Goal: Use online tool/utility: Use online tool/utility

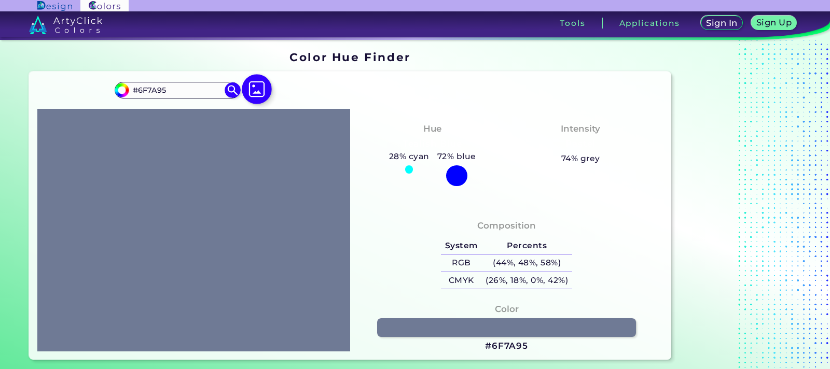
click at [259, 90] on img at bounding box center [257, 90] width 30 height 30
click at [0, 0] on input "file" at bounding box center [0, 0] width 0 height 0
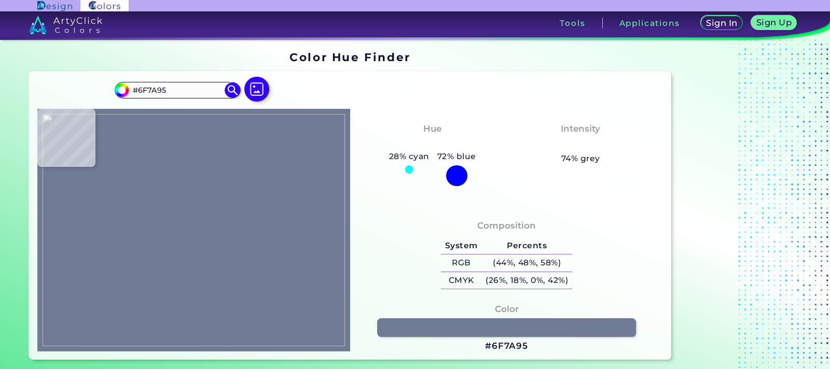
type input "#579bbd"
type input "#579BBD"
type input "#59a2bd"
type input "#59A2BD"
type input "#59a3c1"
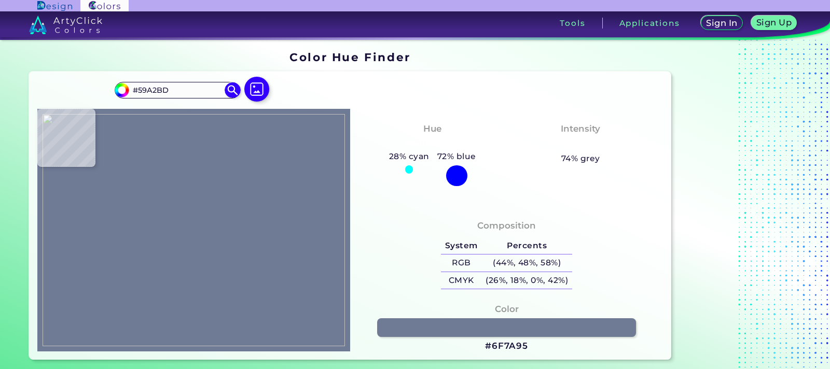
type input "#59A3C1"
type input "#64aeca"
type input "#64AECA"
type input "#64afc8"
type input "#64AFC8"
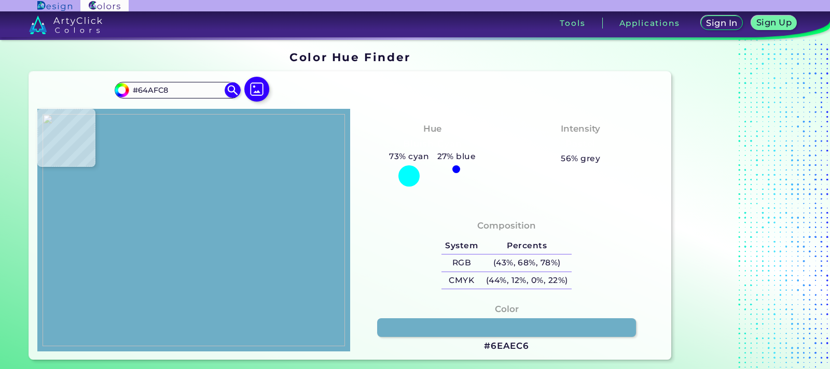
type input "#6eaec6"
type input "#6EAEC6"
type input "#6eb9cd"
type input "#6EB9CD"
type input "#51566e"
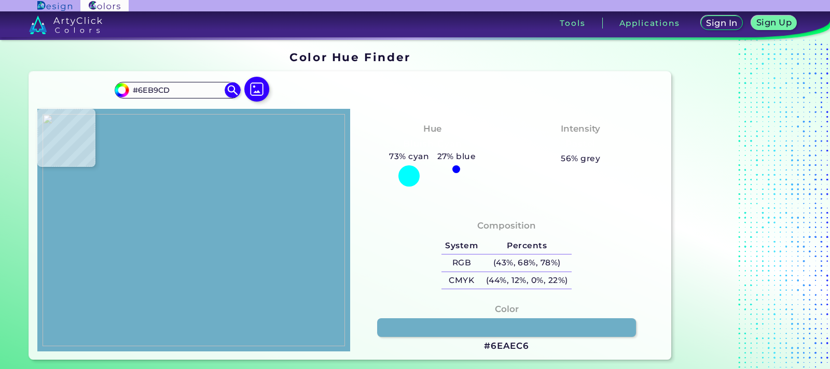
type input "#51566E"
type input "#636580"
type input "#777a97"
type input "#777A97"
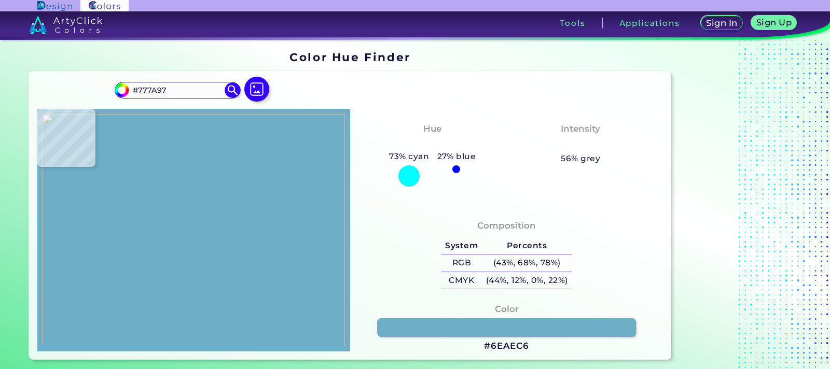
type input "#767c98"
type input "#767C98"
type input "#787e9a"
type input "#787E9A"
type input "#797f9b"
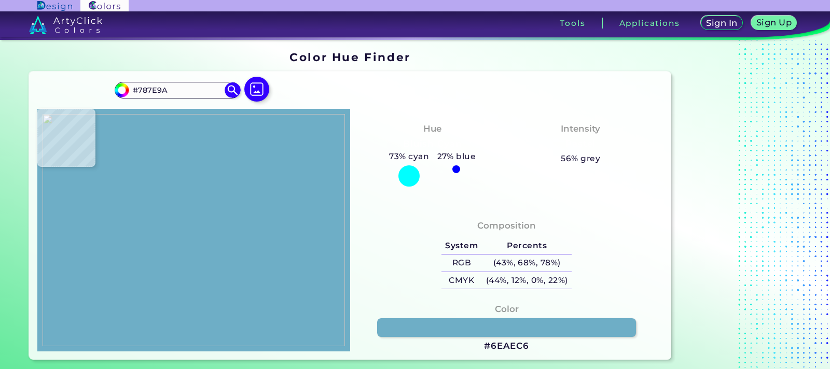
type input "#797F9B"
type input "#787e9a"
type input "#787E9A"
type input "#797f9b"
type input "#797F9B"
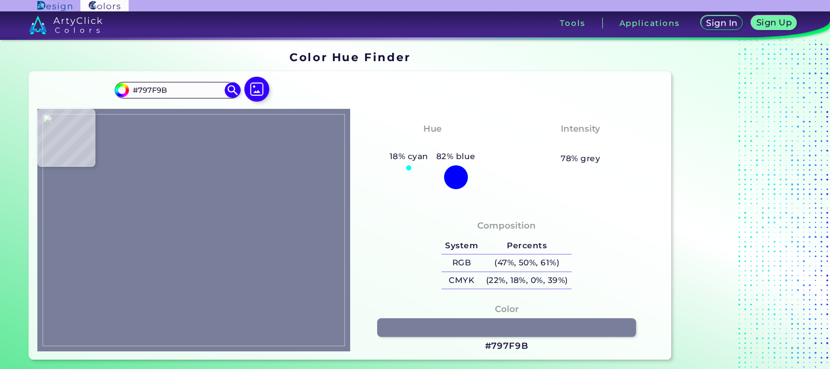
type input "#787e9a"
type input "#787E9A"
type input "#797f9b"
type input "#797F9B"
type input "#787e9a"
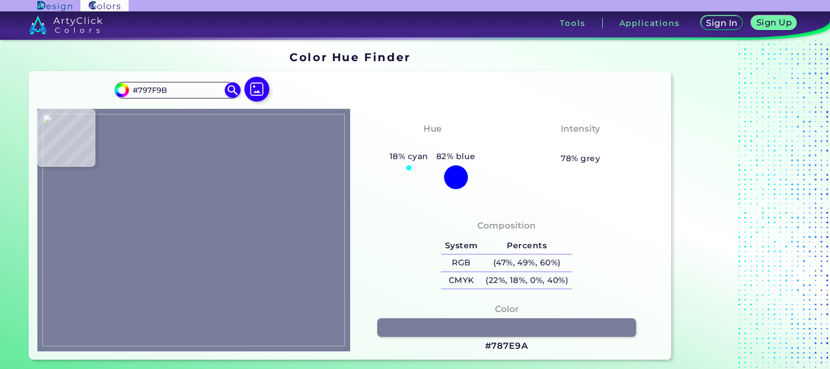
type input "#787E9A"
click at [231, 264] on img at bounding box center [194, 230] width 302 height 232
click at [227, 260] on img at bounding box center [194, 230] width 302 height 232
type input "#797f9b"
type input "#797F9B"
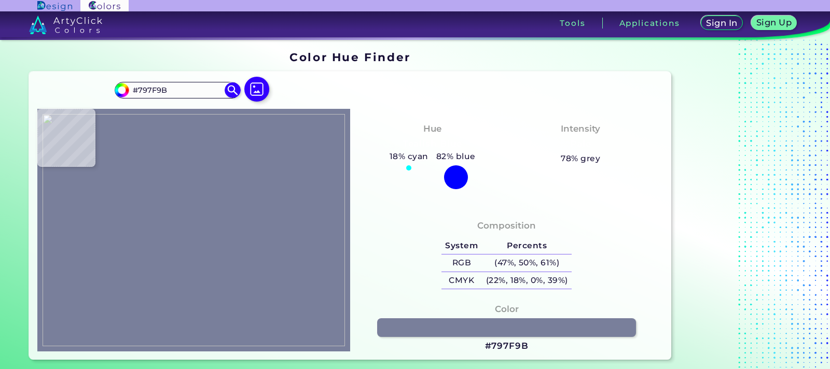
type input "#787e9a"
type input "#787E9A"
type input "#797f9b"
type input "#797F9B"
type input "#787e9a"
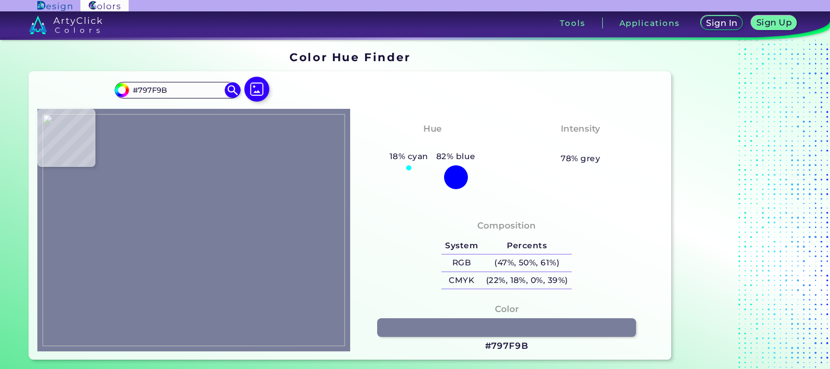
type input "#787E9A"
type input "#797d96"
type input "#797D96"
type input "#5a4536"
type input "#5A4536"
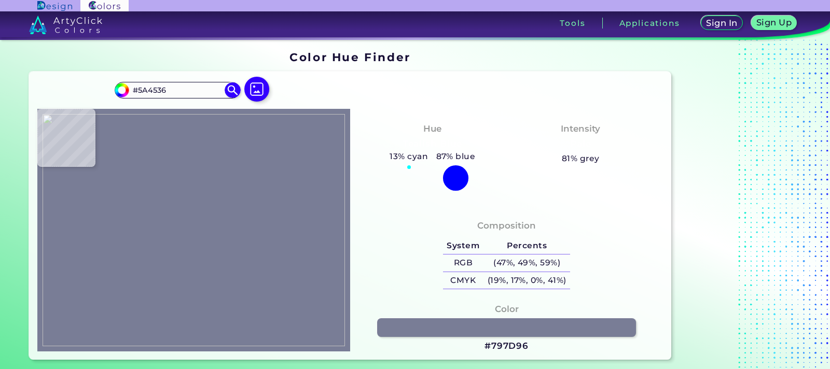
type input "#f9d39f"
type input "#F9D39F"
type input "#f7d499"
type input "#F7D499"
type input "#ddab70"
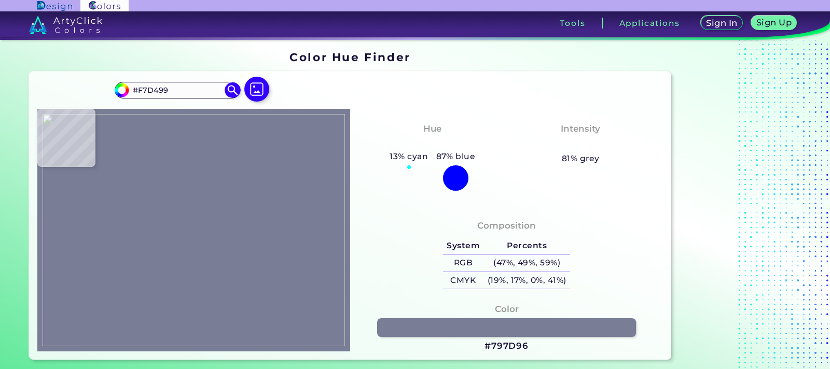
type input "#DDAB70"
type input "#e2aa6a"
type input "#E2AA6A"
type input "#e2aa6b"
type input "#E2AA6B"
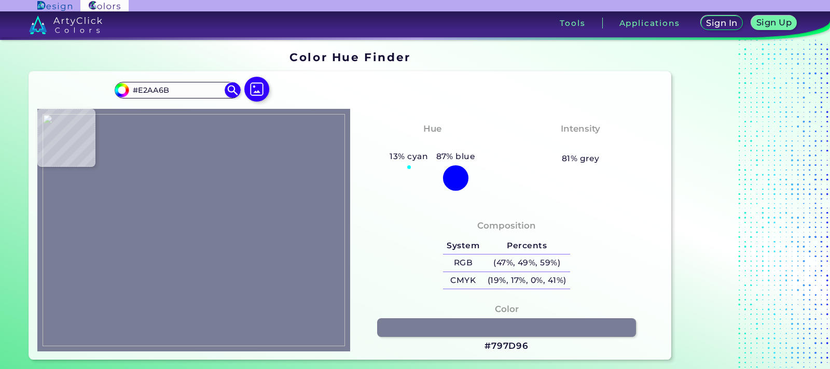
type input "#fdd39b"
type input "#FDD39B"
type input "#f2d4a4"
type input "#F2D4A4"
type input "#d4b98f"
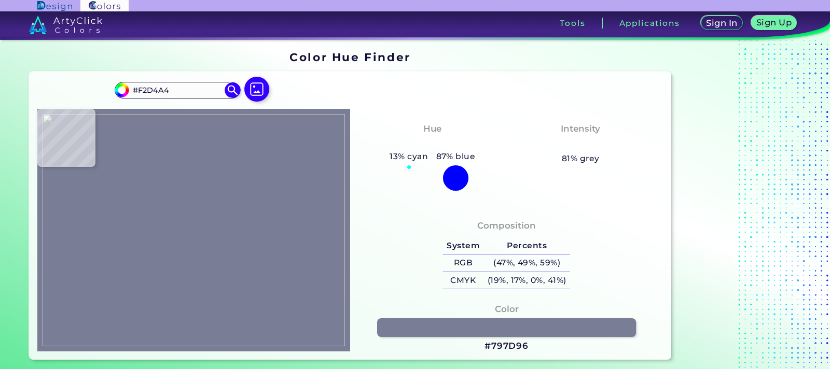
type input "#D4B98F"
type input "#d49186"
type input "#D49186"
type input "#f5d29c"
type input "#F5D29C"
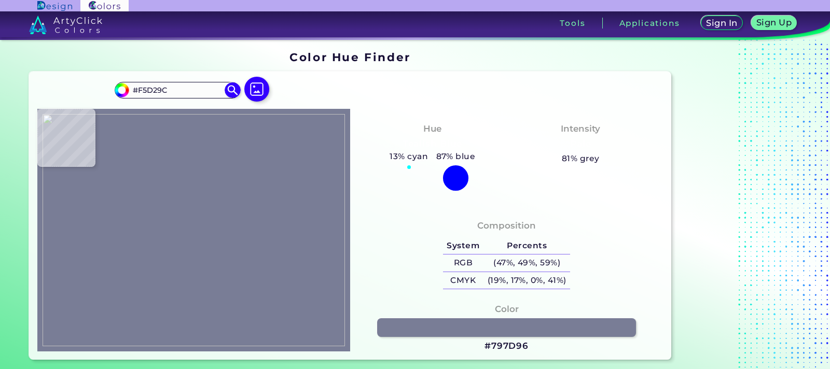
type input "#777792"
type input "#798099"
type input "#787e9a"
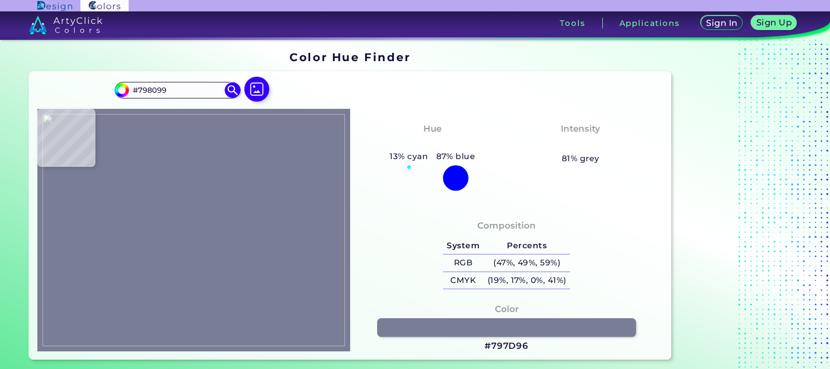
type input "#787E9A"
type input "#797f9b"
type input "#797F9B"
type input "#7a809c"
type input "#7A809C"
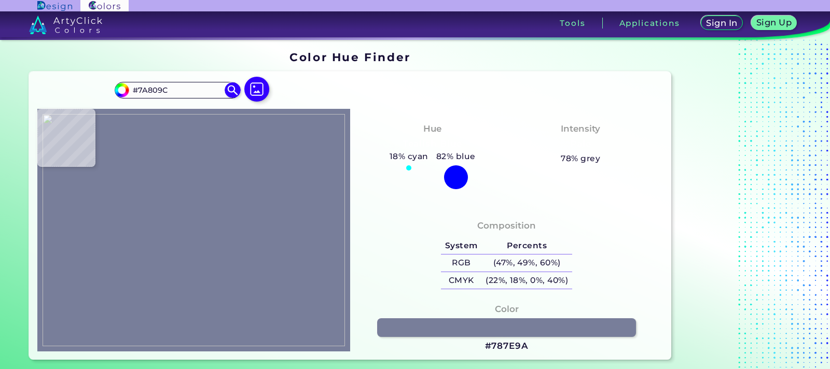
type input "#797f9b"
type input "#797F9B"
type input "#7a809c"
type input "#7A809C"
type input "#797f9b"
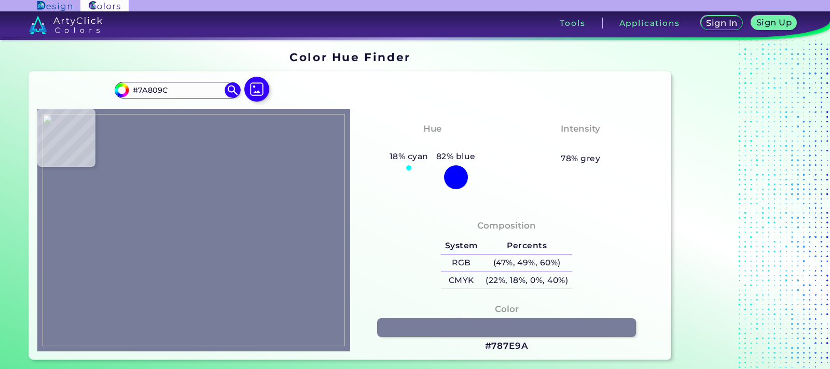
type input "#797F9B"
type input "#787e9a"
type input "#787E9A"
type input "#767a97"
type input "#767A97"
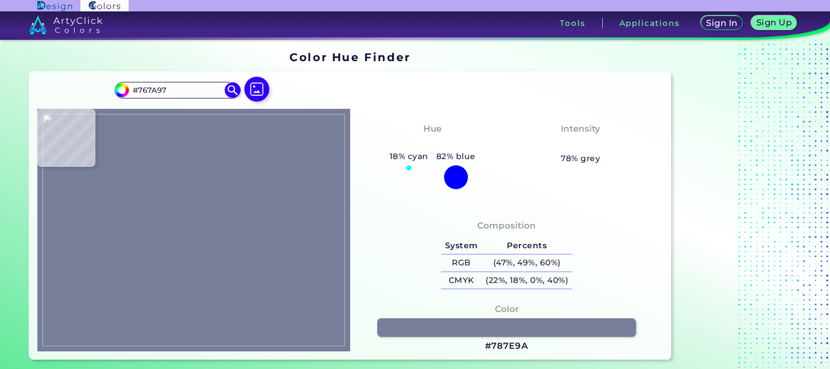
type input "#787e9a"
type input "#787E9A"
type input "#7a7c91"
type input "#7A7C91"
type input "#f7d4a0"
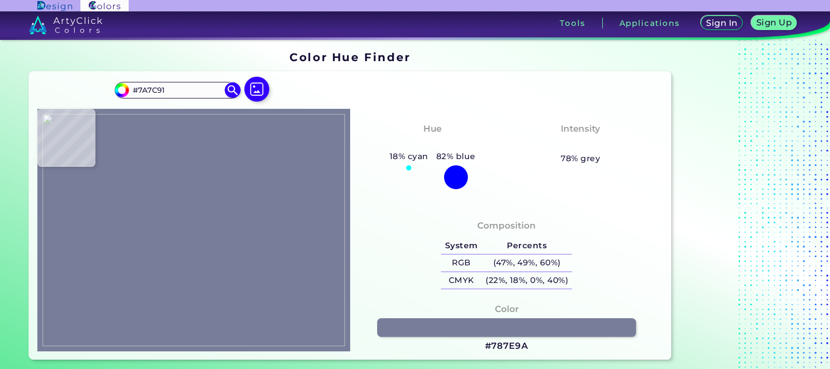
type input "#F7D4A0"
type input "#f3d6a2"
type input "#F3D6A2"
type input "#6dbdd9"
type input "#6DBDD9"
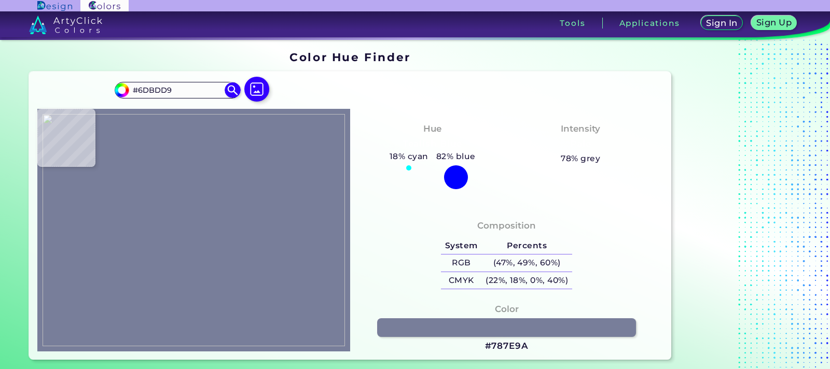
type input "#6bbbd5"
type input "#6BBBD5"
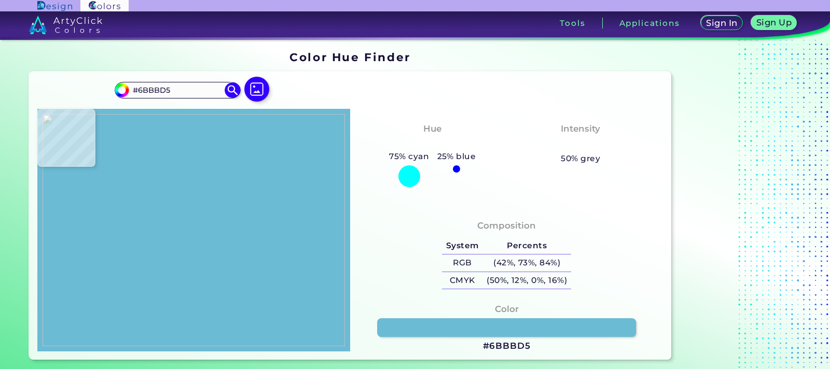
type input "#6ebed8"
type input "#6EBED8"
type input "#6fbfd9"
type input "#6FBFD9"
type input "#6fbed9"
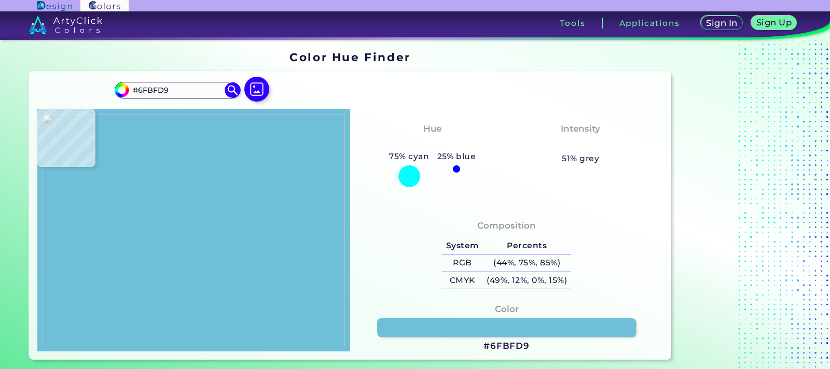
type input "#6FBED9"
type input "#70c0da"
type input "#70C0DA"
type input "#71c0d9"
type input "#71C0D9"
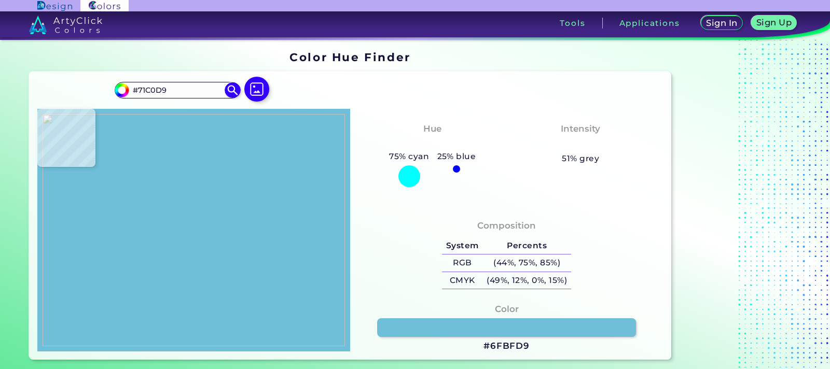
type input "#74c2d8"
type input "#74C2D8"
type input "#74c3d9"
type input "#74C3D9"
type input "#74c4db"
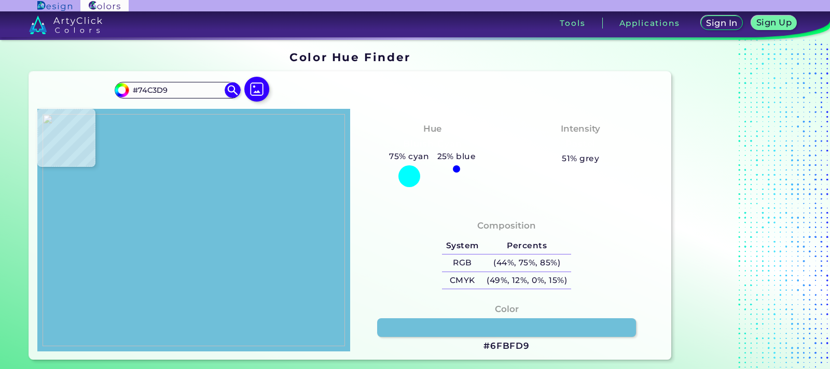
type input "#74C4DB"
type input "#74c5dc"
type input "#74C5DC"
type input "#76c7de"
type input "#76C7DE"
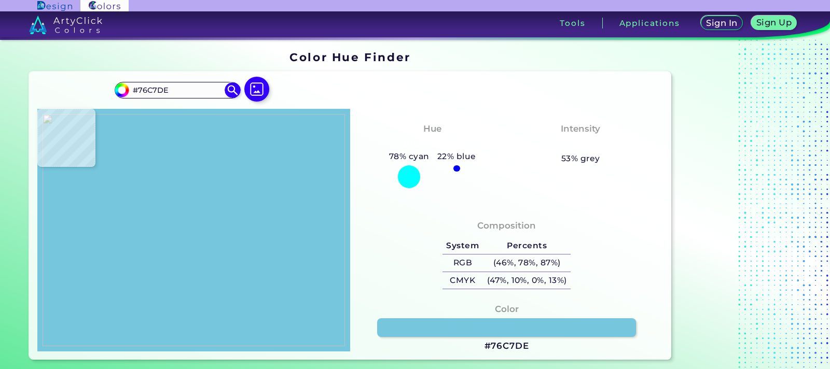
type input "#7dc6dc"
type input "#7DC6DC"
type input "#80c7db"
type input "#80C7DB"
type input "#435c78"
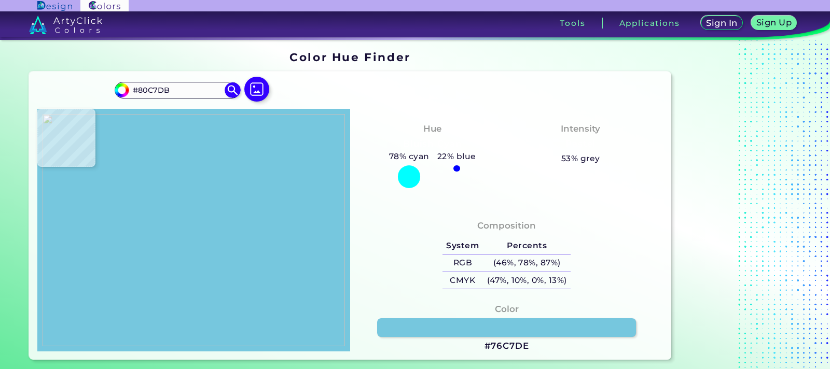
type input "#435C78"
type input "#837476"
type input "#787e9a"
type input "#787E9A"
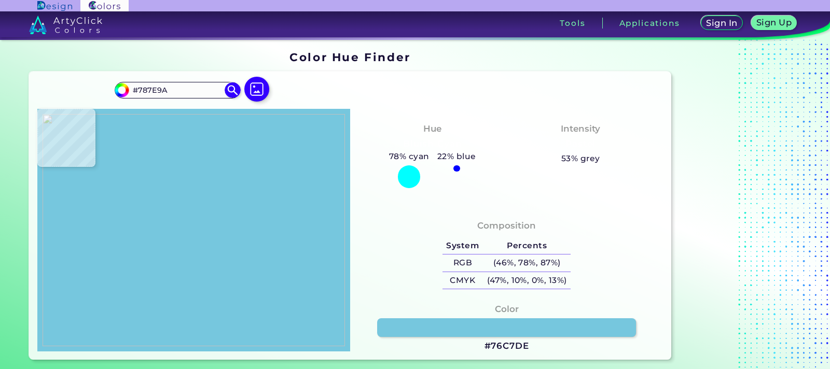
type input "#7a809c"
type input "#7A809C"
type input "#797f9b"
type input "#797F9B"
type input "#787e9a"
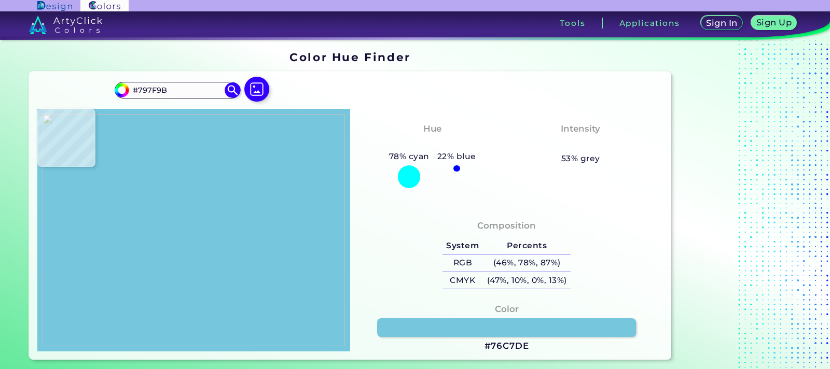
type input "#787E9A"
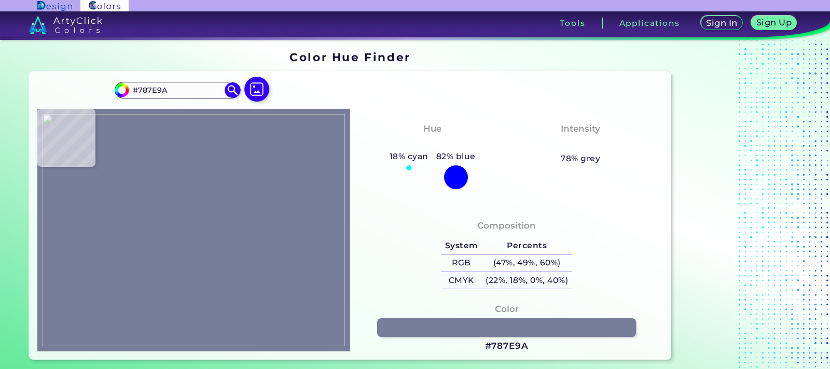
click at [228, 251] on img at bounding box center [194, 230] width 302 height 232
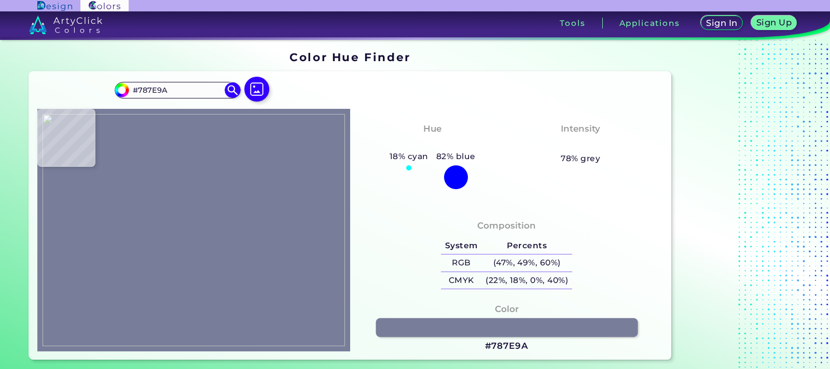
click at [493, 336] on link at bounding box center [505, 327] width 261 height 19
click at [233, 254] on img at bounding box center [194, 230] width 302 height 232
type input "#797f9b"
type input "#797F9B"
type input "#787e9a"
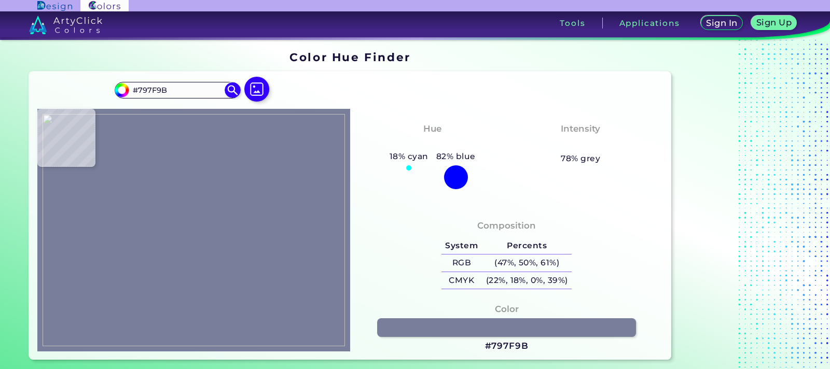
type input "#787E9A"
type input "#798099"
type input "#565871"
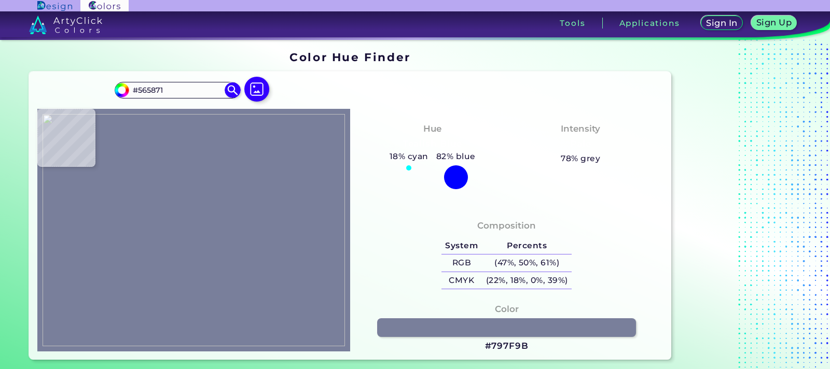
type input "#2e4156"
type input "#2E4156"
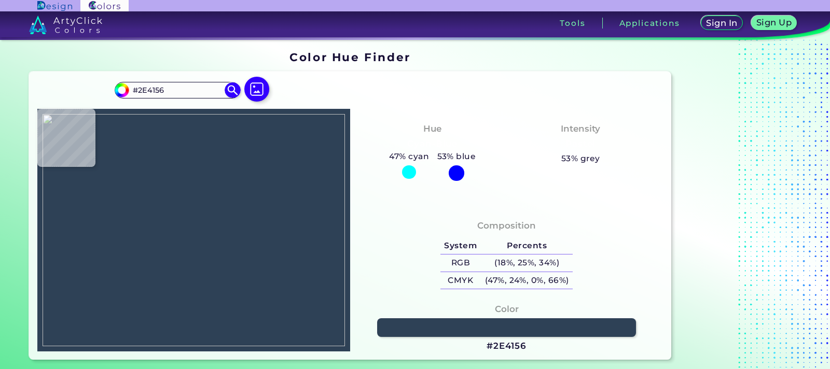
click at [433, 131] on h4 "Hue" at bounding box center [432, 128] width 18 height 15
click at [580, 131] on h4 "Intensity" at bounding box center [579, 128] width 39 height 15
click at [578, 162] on h5 "53% grey" at bounding box center [580, 158] width 39 height 13
type input "#5aa1c5"
type input "#5AA1C5"
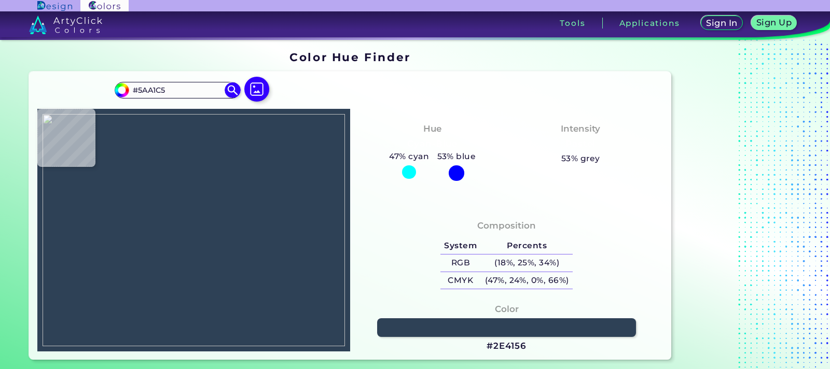
type input "#000000"
